Goal: Go to known website: Access a specific website the user already knows

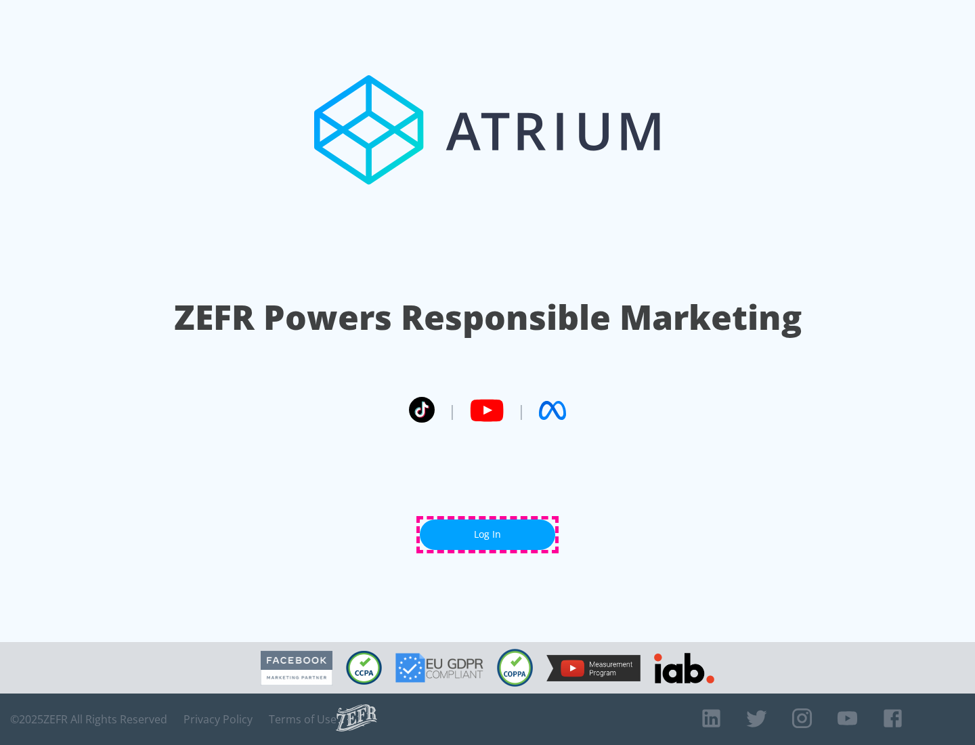
click at [488, 534] on link "Log In" at bounding box center [487, 534] width 135 height 30
